Goal: Task Accomplishment & Management: Manage account settings

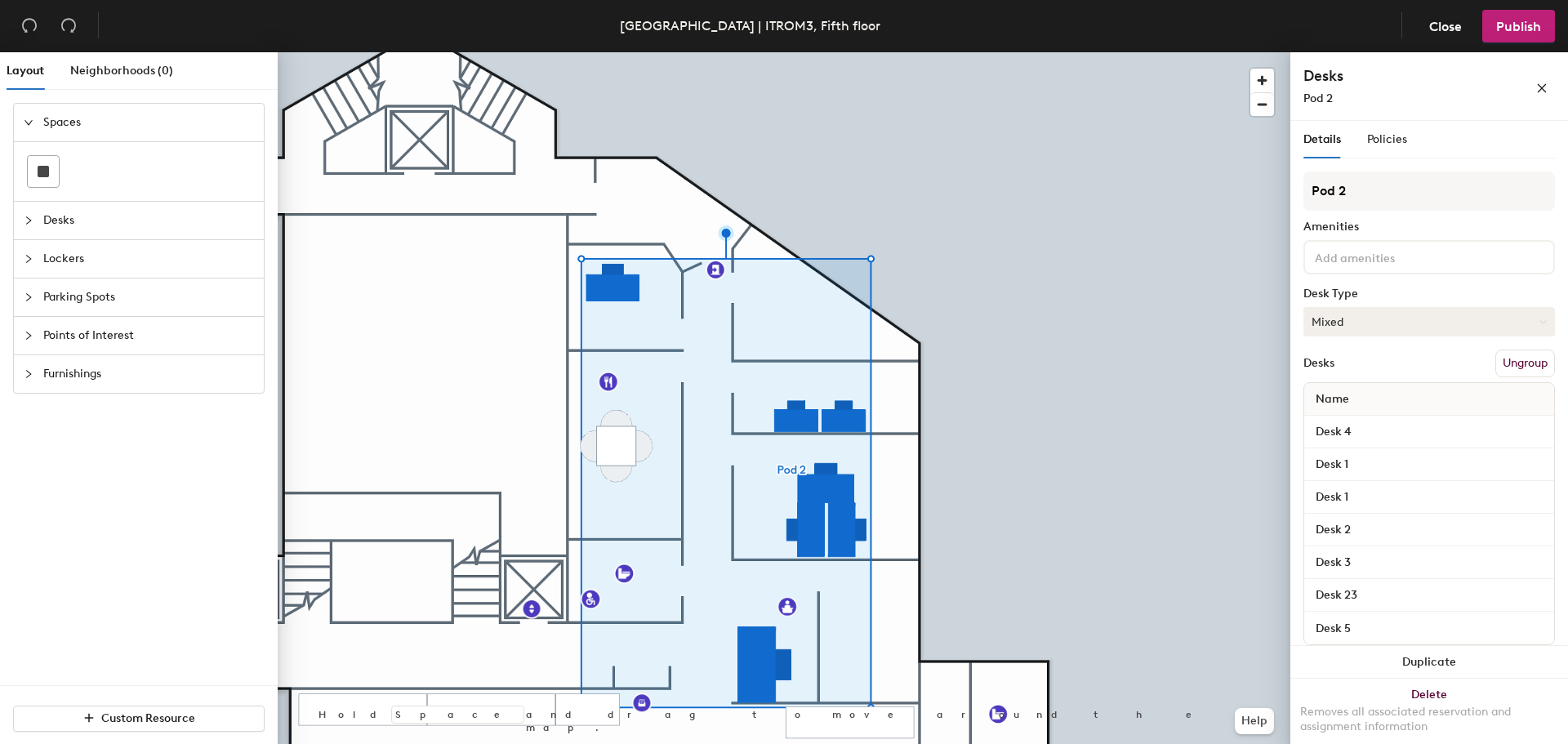
click at [1366, 324] on button "Mixed" at bounding box center [1429, 321] width 251 height 29
click at [1349, 368] on div "Assigned" at bounding box center [1386, 373] width 163 height 25
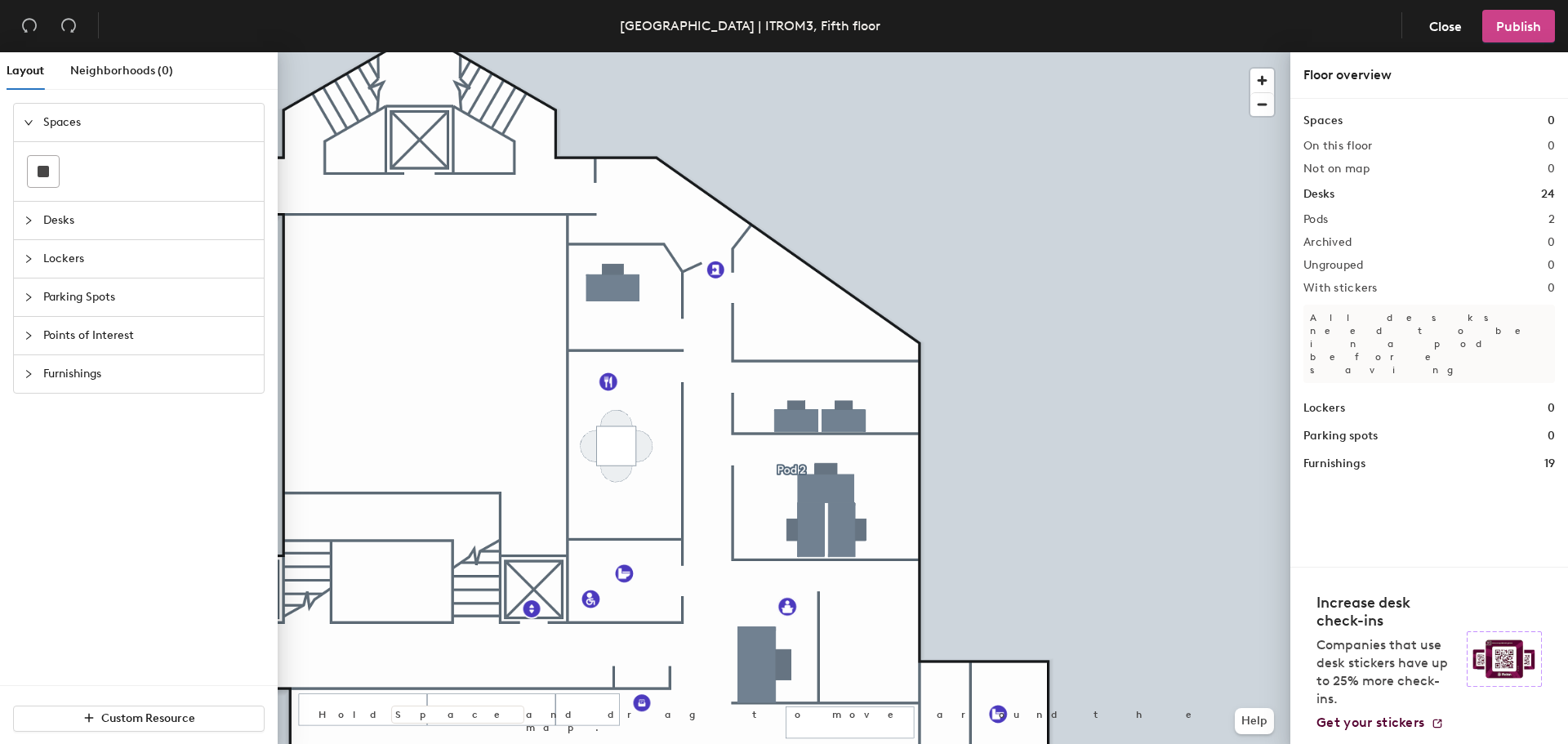
click at [1514, 36] on button "Publish" at bounding box center [1518, 26] width 73 height 33
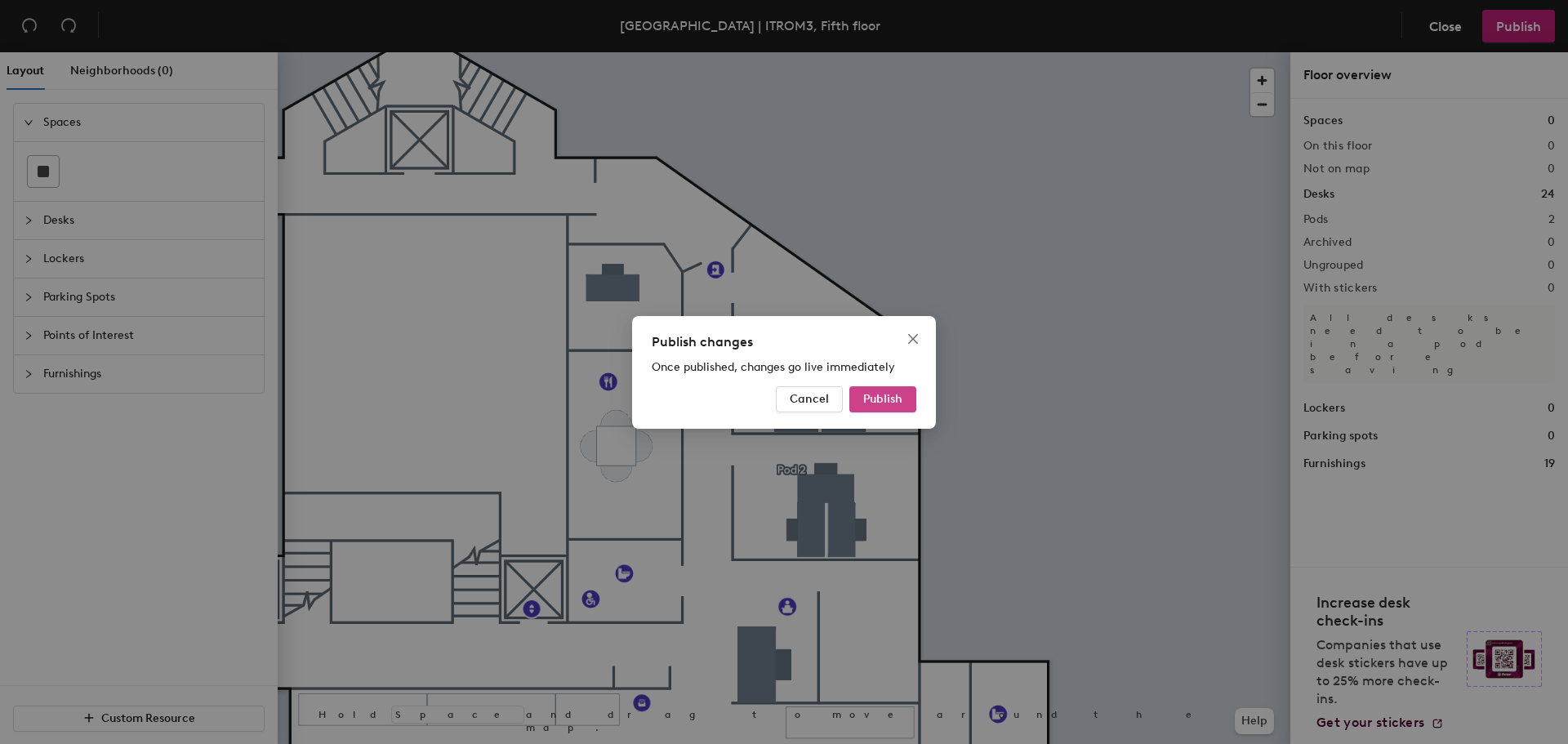
click at [877, 402] on span "Publish" at bounding box center [883, 399] width 39 height 14
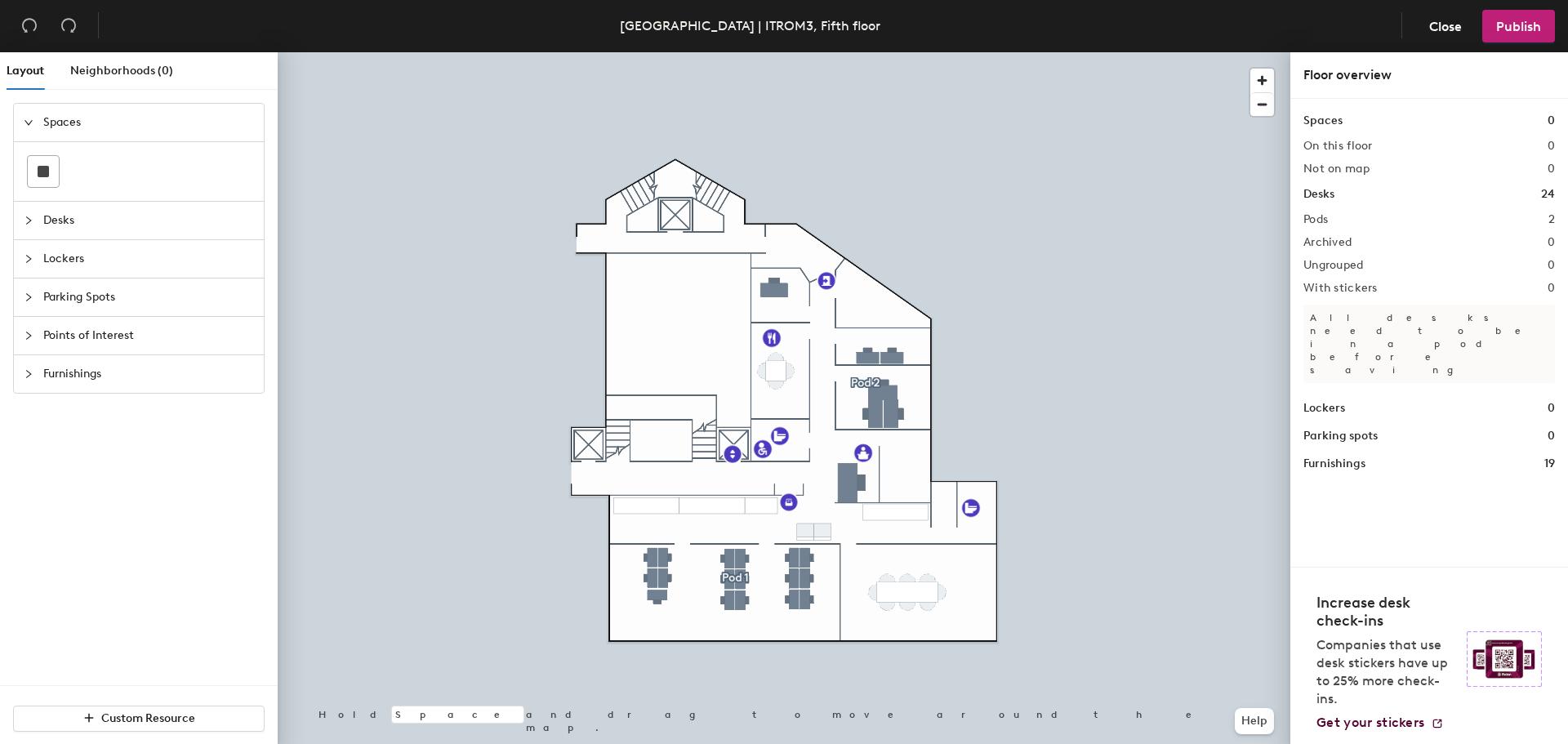
click at [764, 52] on div at bounding box center [784, 52] width 1012 height 0
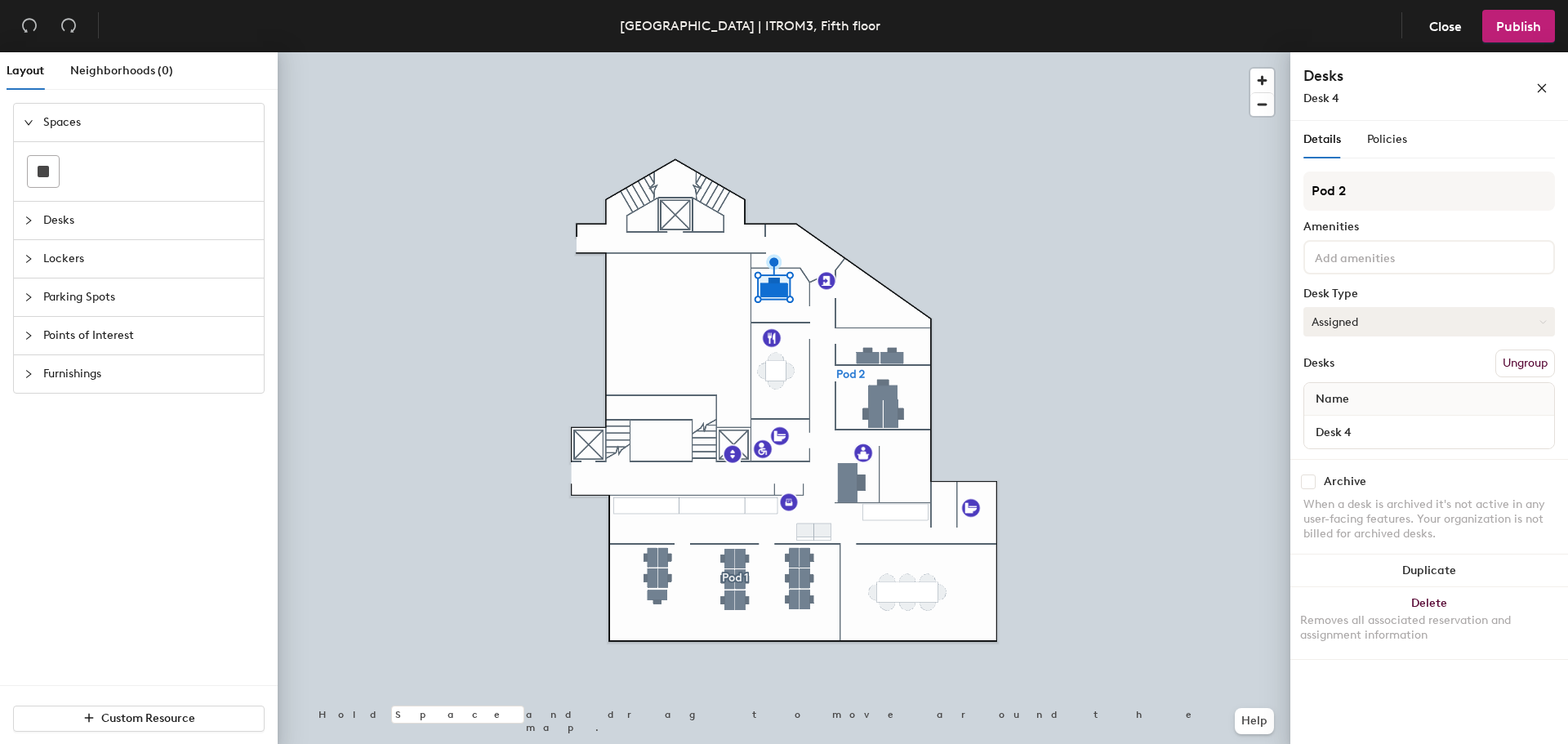
click at [1378, 315] on button "Assigned" at bounding box center [1429, 321] width 251 height 29
click at [1333, 473] on div "Archive When a desk is archived it's not active in any user-facing features. Yo…" at bounding box center [1429, 510] width 278 height 102
click at [1306, 483] on input "checkbox" at bounding box center [1308, 481] width 15 height 15
checkbox input "true"
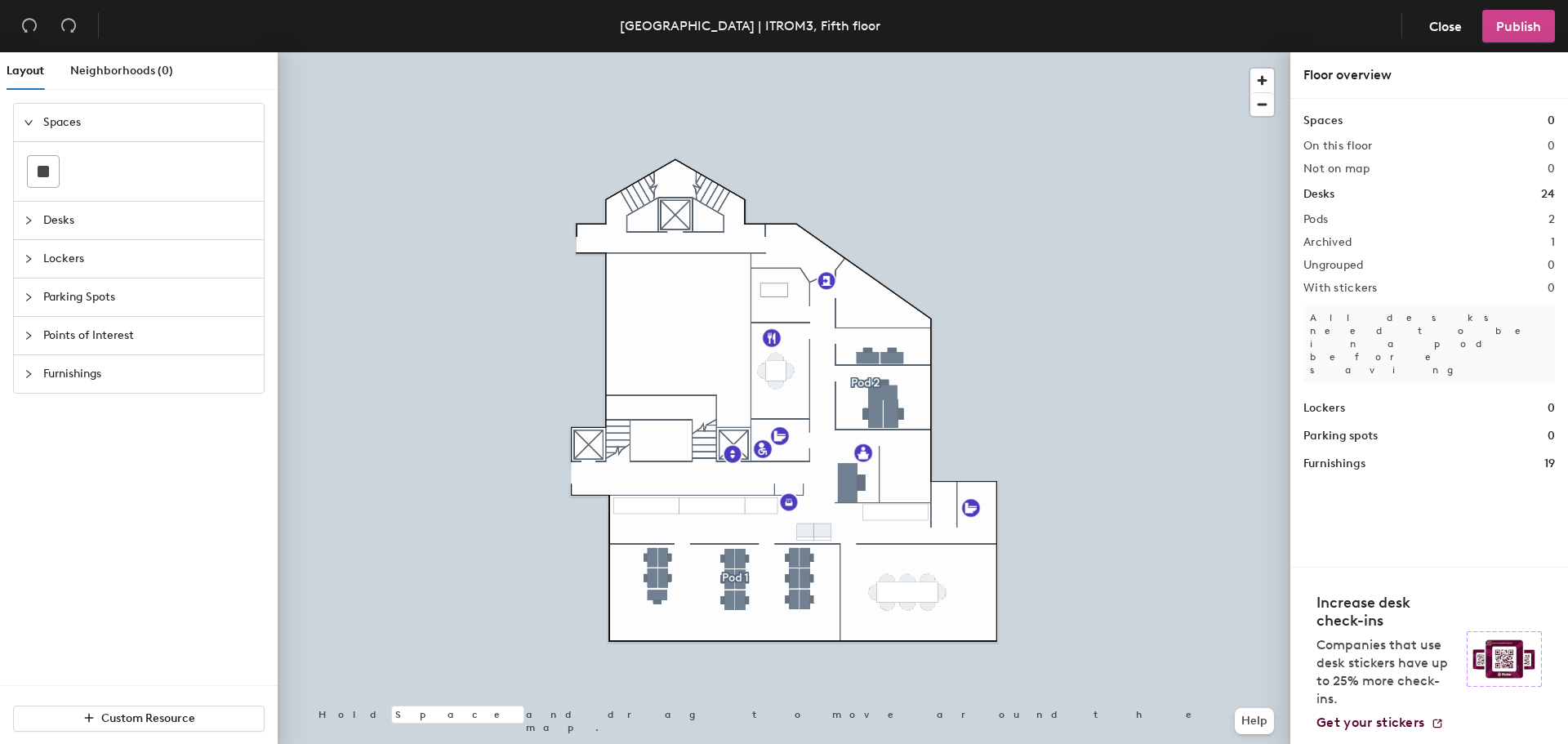
click at [1529, 22] on span "Publish" at bounding box center [1518, 26] width 45 height 15
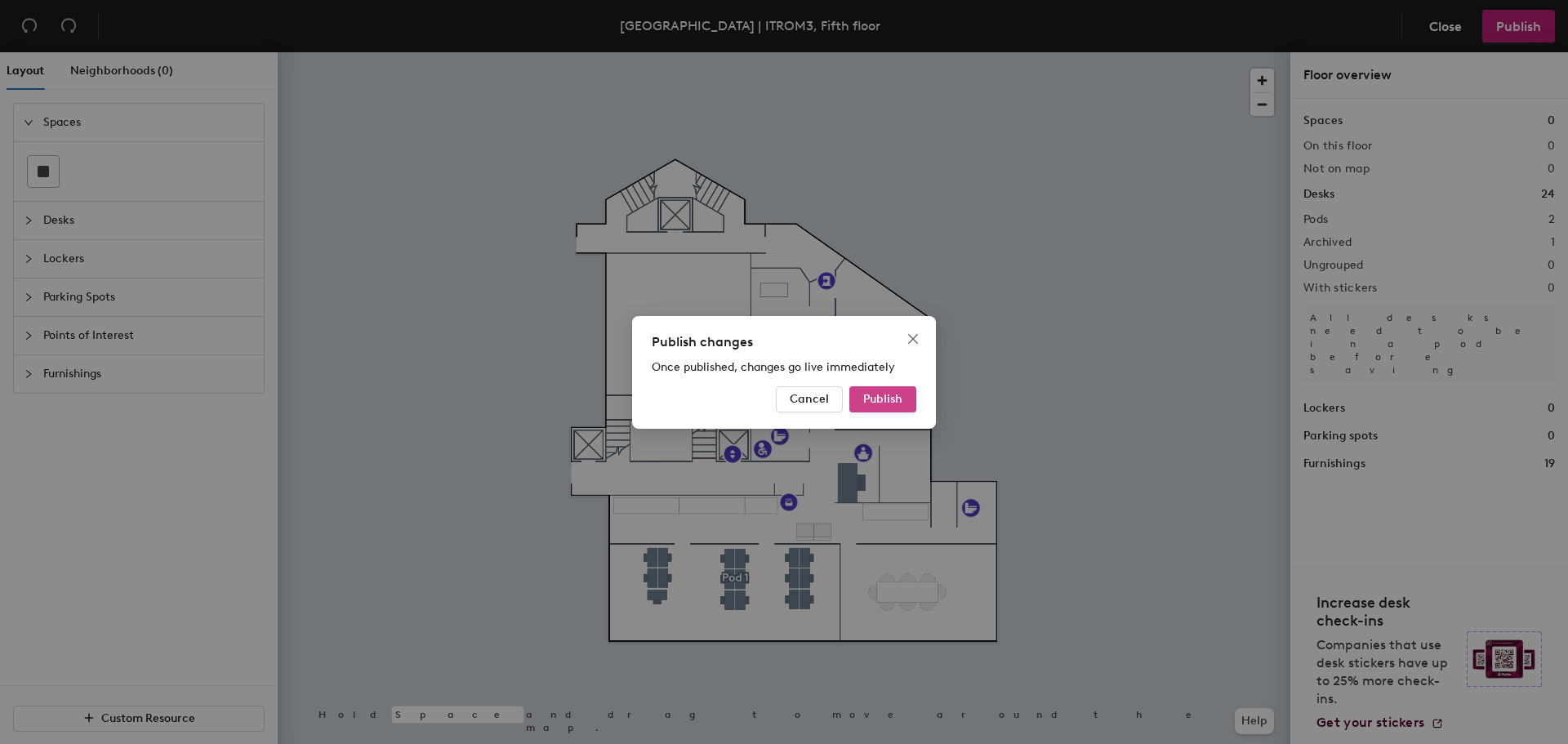
click at [882, 391] on button "Publish" at bounding box center [883, 399] width 67 height 26
